Goal: Contribute content: Add original content to the website for others to see

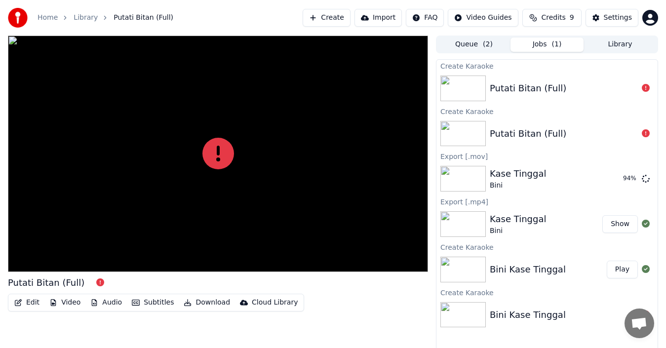
click at [551, 22] on span "Credits" at bounding box center [553, 18] width 24 height 10
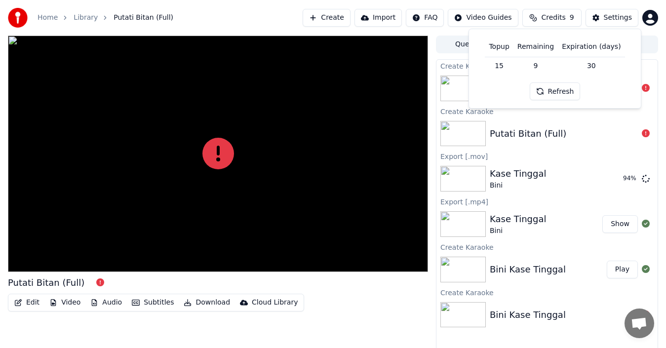
drag, startPoint x: 554, startPoint y: 92, endPoint x: 615, endPoint y: 88, distance: 61.8
click at [554, 92] on button "Refresh" at bounding box center [555, 91] width 51 height 18
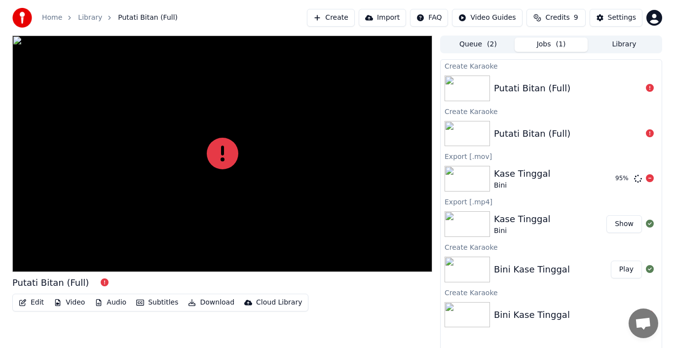
scroll to position [7, 0]
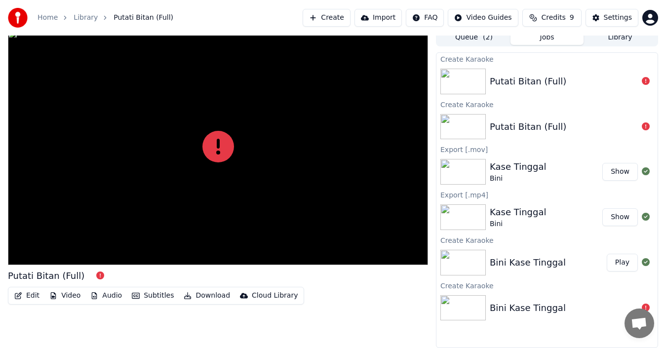
click at [618, 173] on button "Show" at bounding box center [620, 172] width 36 height 18
click at [650, 16] on html "Home Library Putati Bitan (Full) Create Import FAQ Video Guides Credits 9 Setti…" at bounding box center [333, 167] width 666 height 348
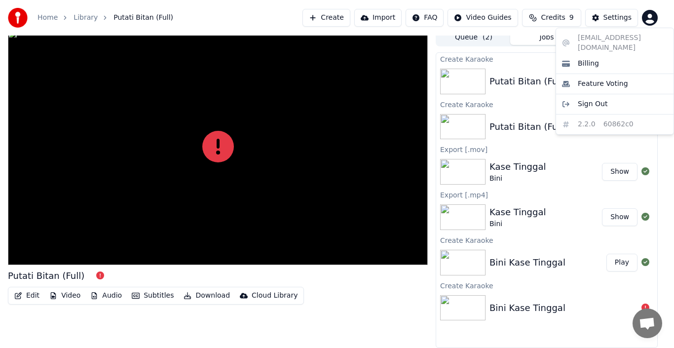
click at [565, 23] on html "Home Library Putati Bitan (Full) Create Import FAQ Video Guides Credits 9 Setti…" at bounding box center [337, 167] width 674 height 348
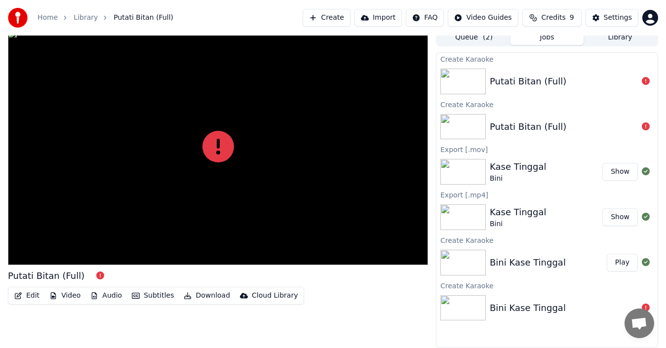
click at [558, 17] on span "Credits" at bounding box center [553, 18] width 24 height 10
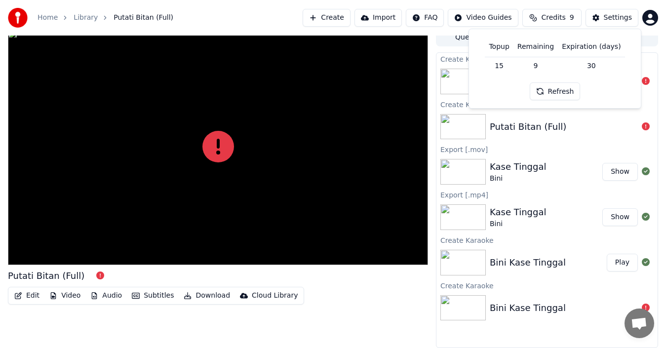
click at [568, 97] on button "Refresh" at bounding box center [555, 91] width 51 height 18
click at [365, 303] on div "Edit Video Audio Subtitles Download Cloud Library" at bounding box center [218, 296] width 420 height 18
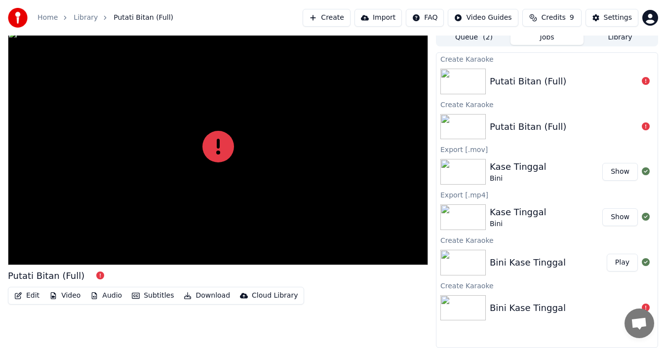
click at [340, 22] on button "Create" at bounding box center [327, 18] width 48 height 18
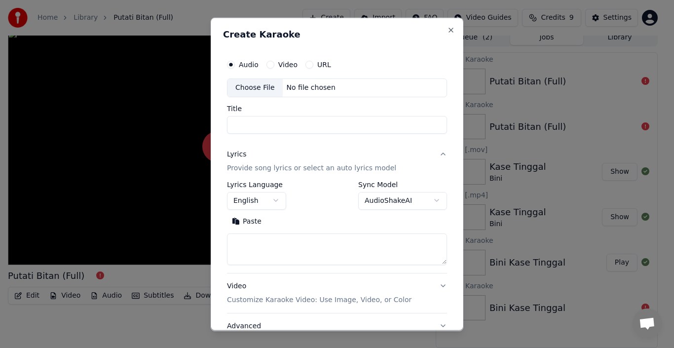
click at [248, 84] on div "Choose File" at bounding box center [255, 87] width 55 height 18
type input "**********"
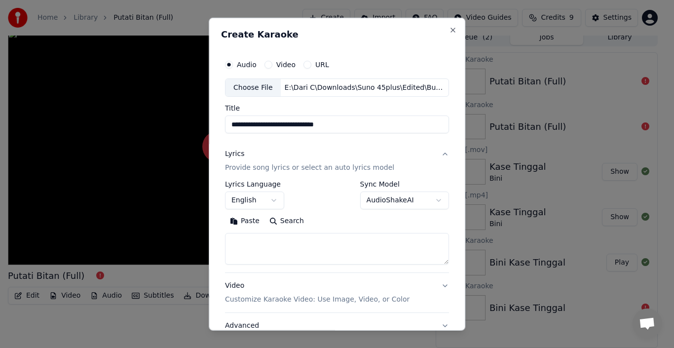
click at [272, 201] on button "English" at bounding box center [254, 201] width 59 height 18
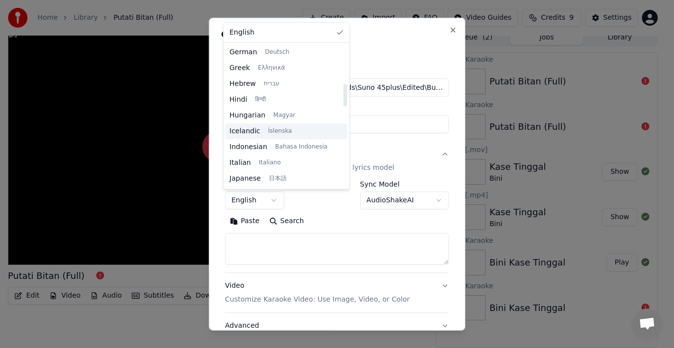
scroll to position [296, 0]
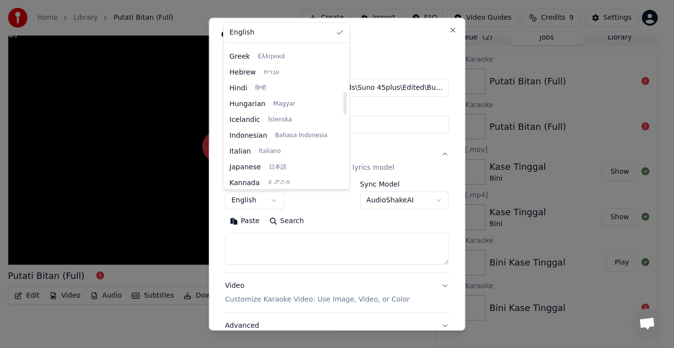
select select "**"
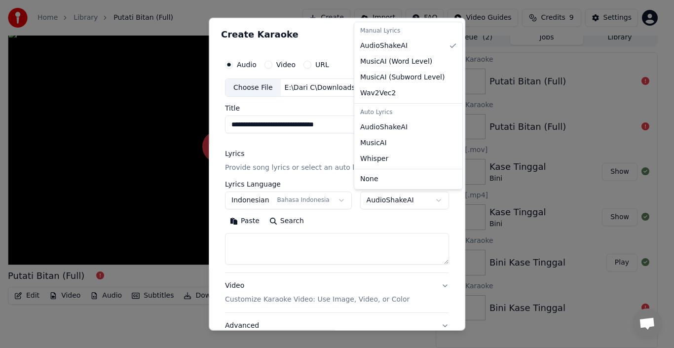
click at [423, 200] on body "**********" at bounding box center [333, 167] width 666 height 348
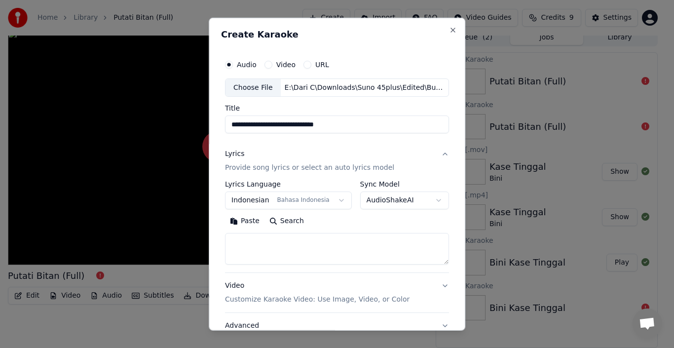
click at [423, 200] on body "**********" at bounding box center [333, 167] width 666 height 348
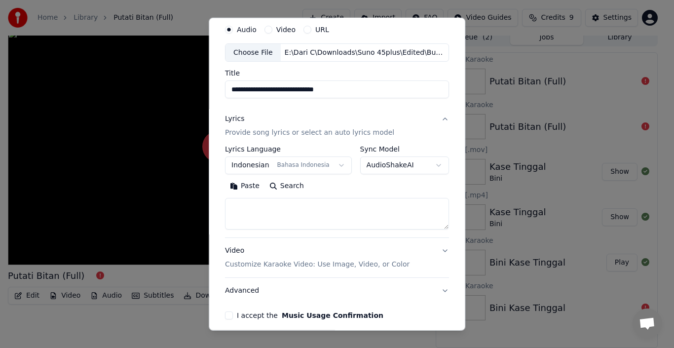
scroll to position [49, 0]
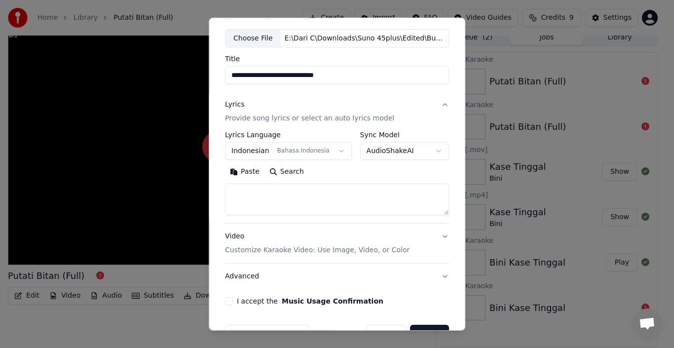
drag, startPoint x: 333, startPoint y: 20, endPoint x: 386, endPoint y: 20, distance: 53.8
click at [333, 20] on div "Audio Video URL" at bounding box center [337, 15] width 224 height 20
